Goal: Check status: Check status

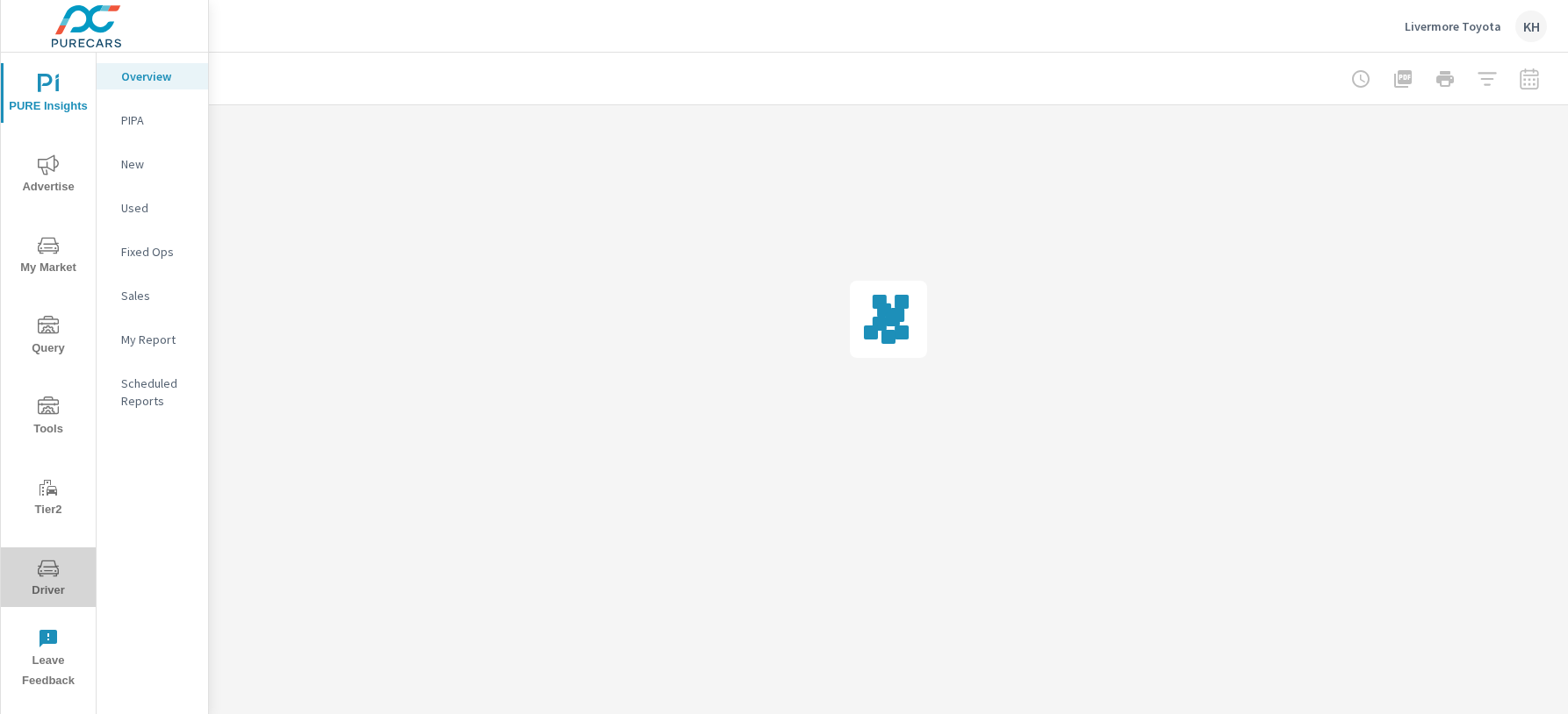
click at [41, 574] on icon "nav menu" at bounding box center [48, 569] width 21 height 21
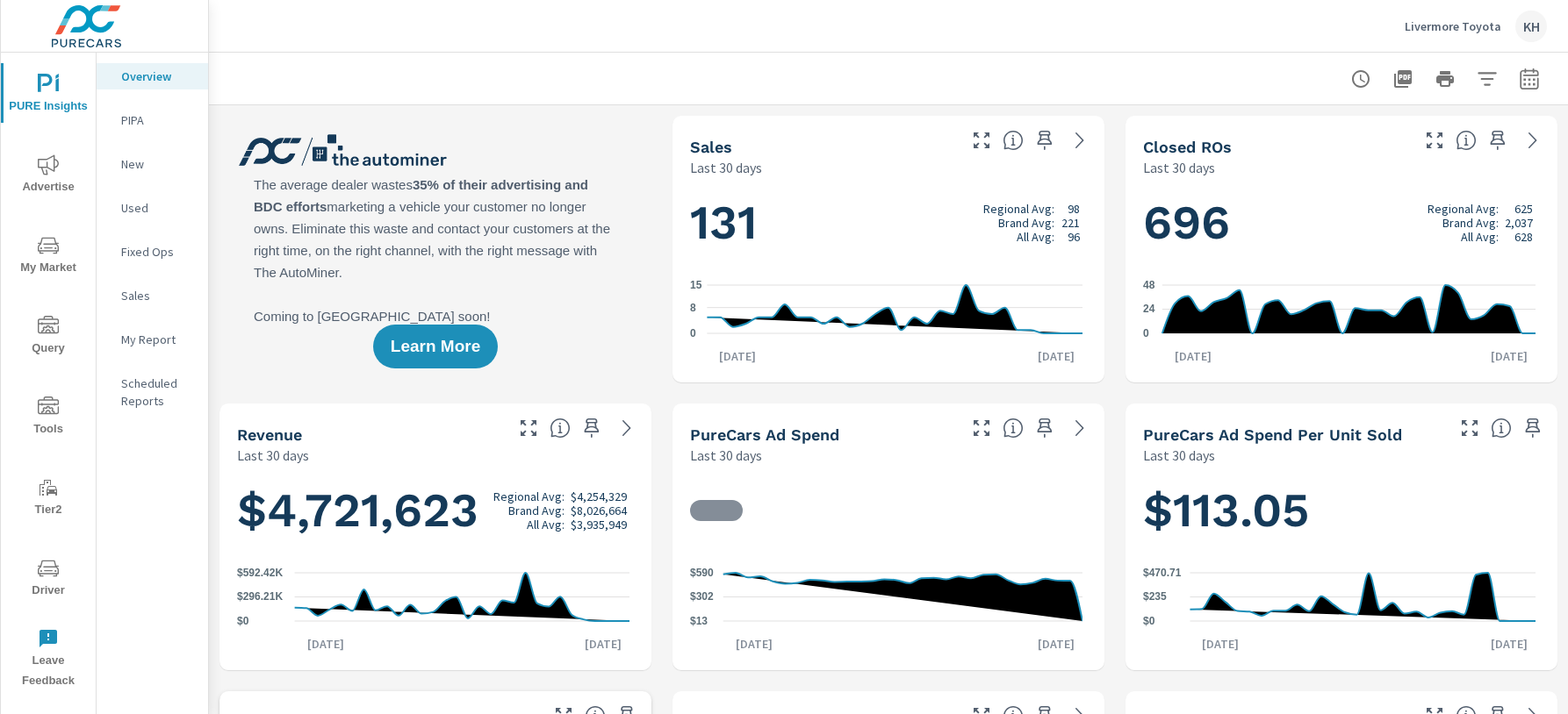
click at [42, 578] on icon "nav menu" at bounding box center [48, 569] width 21 height 21
